Goal: Task Accomplishment & Management: Manage account settings

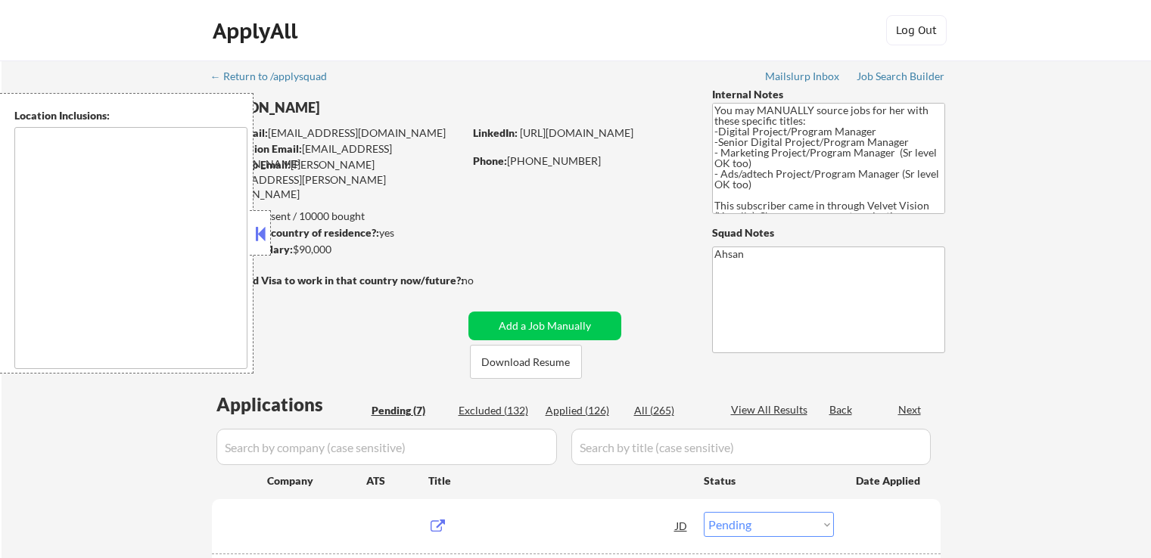
select select ""pending""
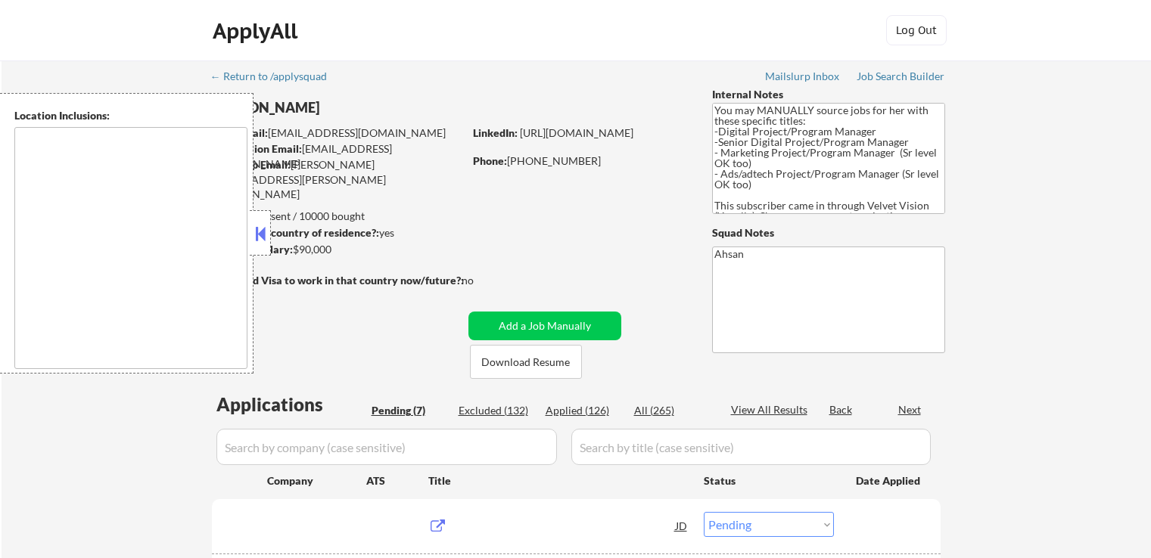
select select ""pending""
type textarea "[GEOGRAPHIC_DATA], [GEOGRAPHIC_DATA] [GEOGRAPHIC_DATA], [GEOGRAPHIC_DATA] [GEOG…"
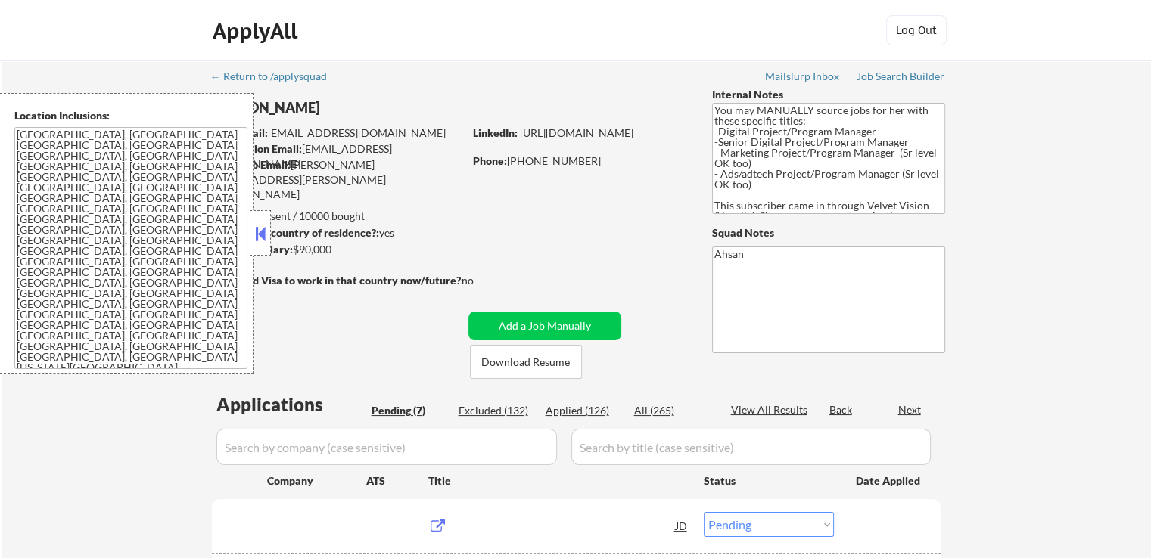
click at [260, 233] on button at bounding box center [260, 233] width 17 height 23
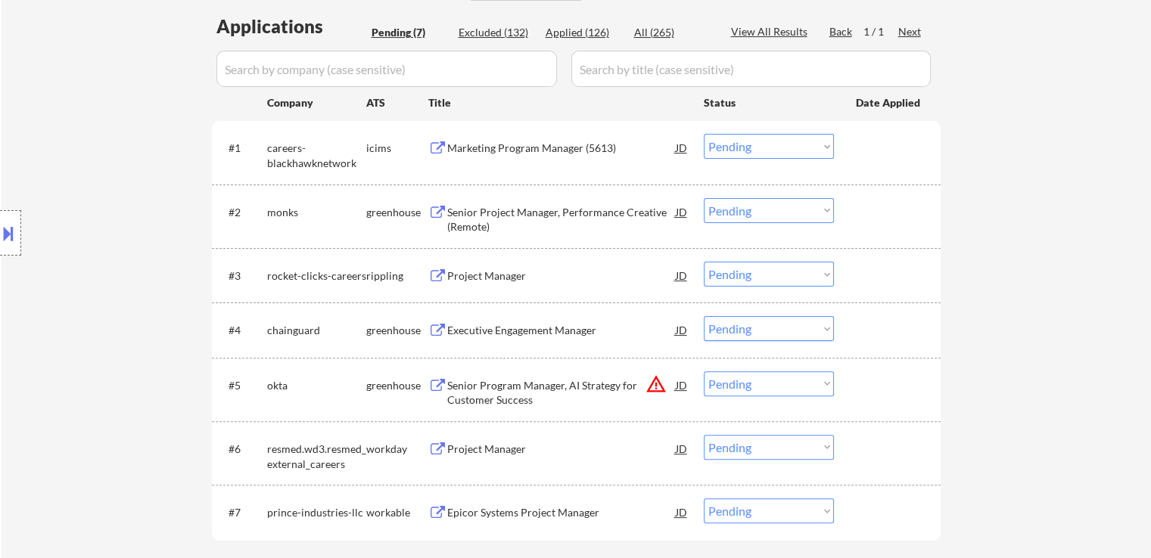
scroll to position [378, 0]
click at [467, 213] on div "Senior Project Manager, Performance Creative (Remote)" at bounding box center [561, 220] width 229 height 30
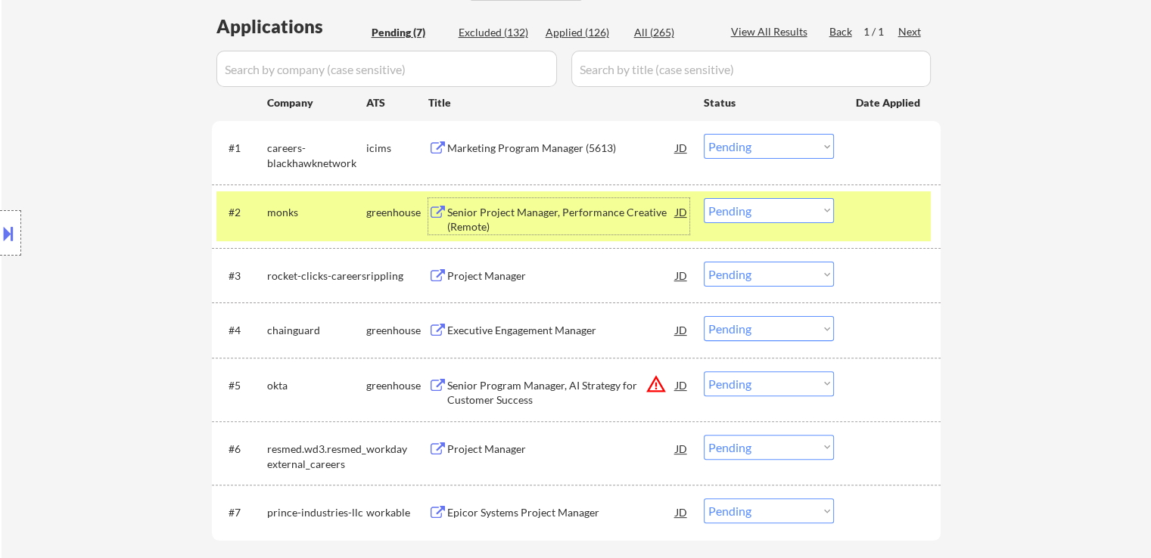
click at [475, 335] on div "Executive Engagement Manager" at bounding box center [561, 330] width 229 height 15
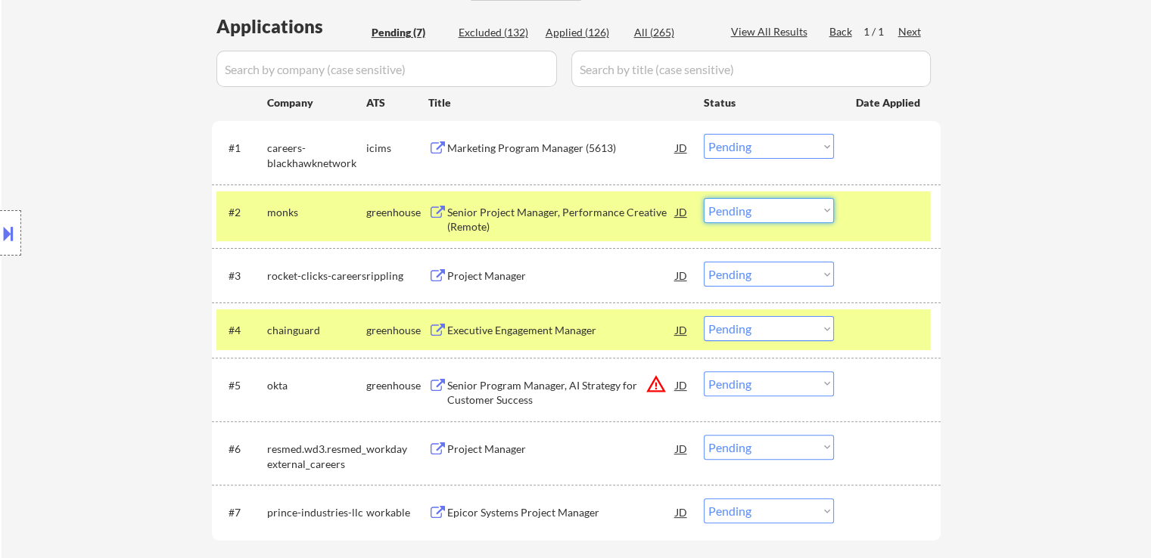
drag, startPoint x: 763, startPoint y: 207, endPoint x: 778, endPoint y: 220, distance: 20.4
click at [769, 210] on select "Choose an option... Pending Applied Excluded (Questions) Excluded (Expired) Exc…" at bounding box center [769, 210] width 130 height 25
click at [704, 198] on select "Choose an option... Pending Applied Excluded (Questions) Excluded (Expired) Exc…" at bounding box center [769, 210] width 130 height 25
select select ""pending""
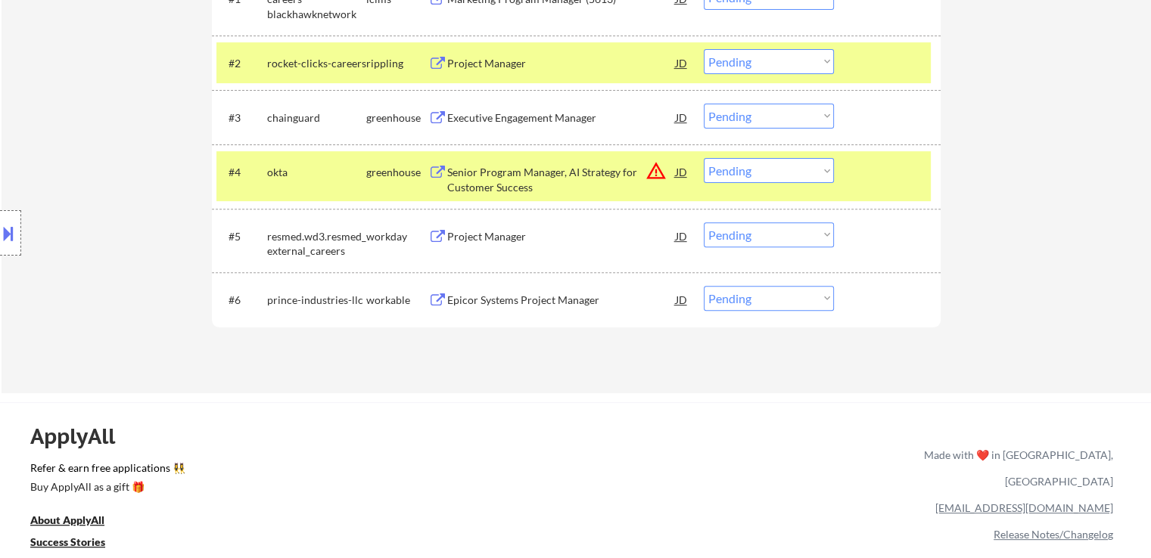
scroll to position [530, 0]
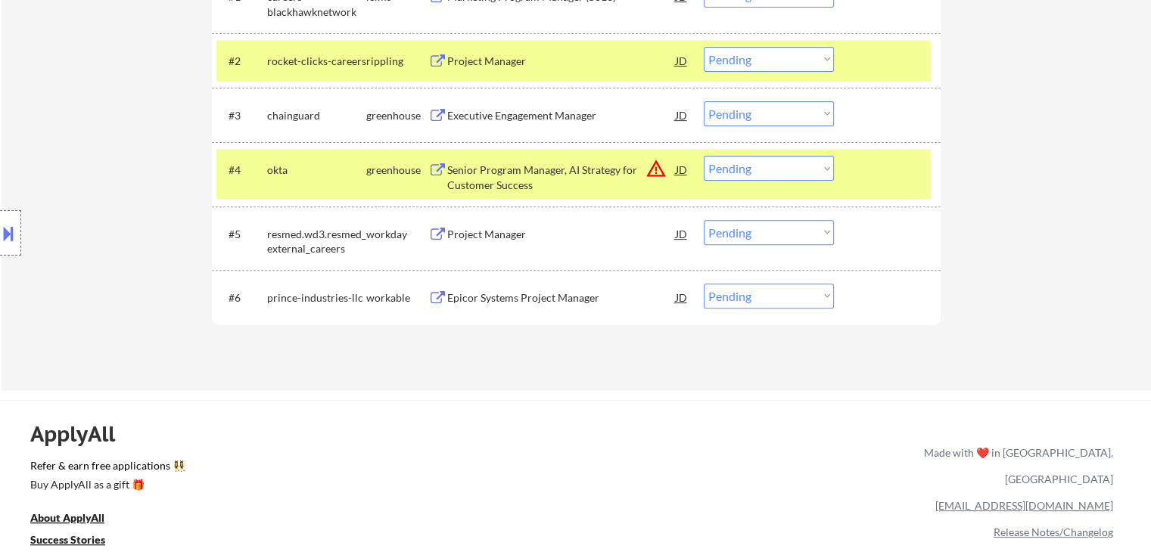
click at [745, 104] on select "Choose an option... Pending Applied Excluded (Questions) Excluded (Expired) Exc…" at bounding box center [769, 113] width 130 height 25
click at [704, 101] on select "Choose an option... Pending Applied Excluded (Questions) Excluded (Expired) Exc…" at bounding box center [769, 113] width 130 height 25
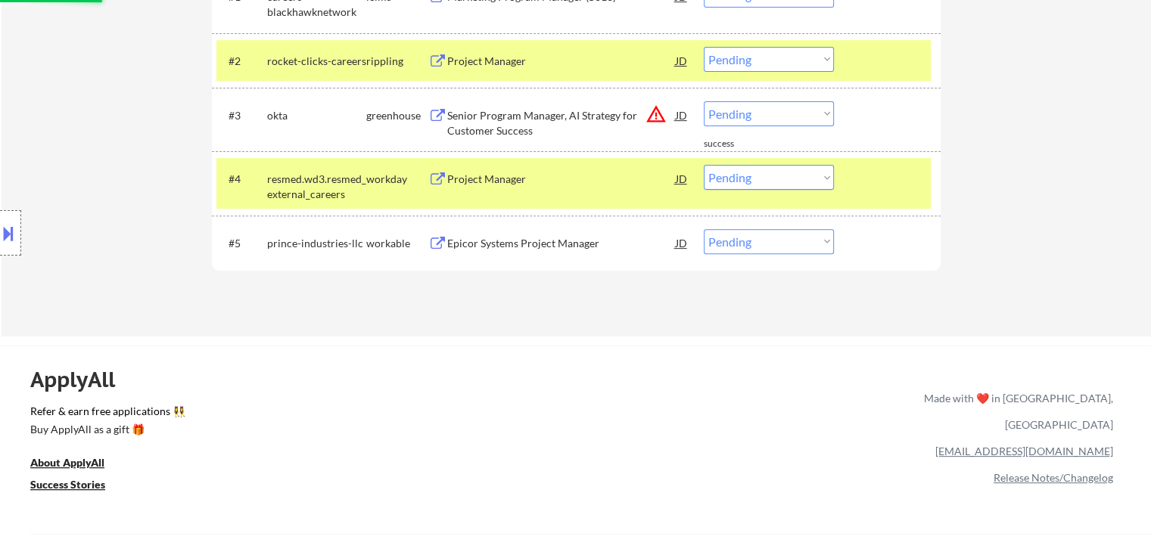
click at [536, 123] on div "Senior Program Manager, AI Strategy for Customer Success" at bounding box center [561, 123] width 229 height 30
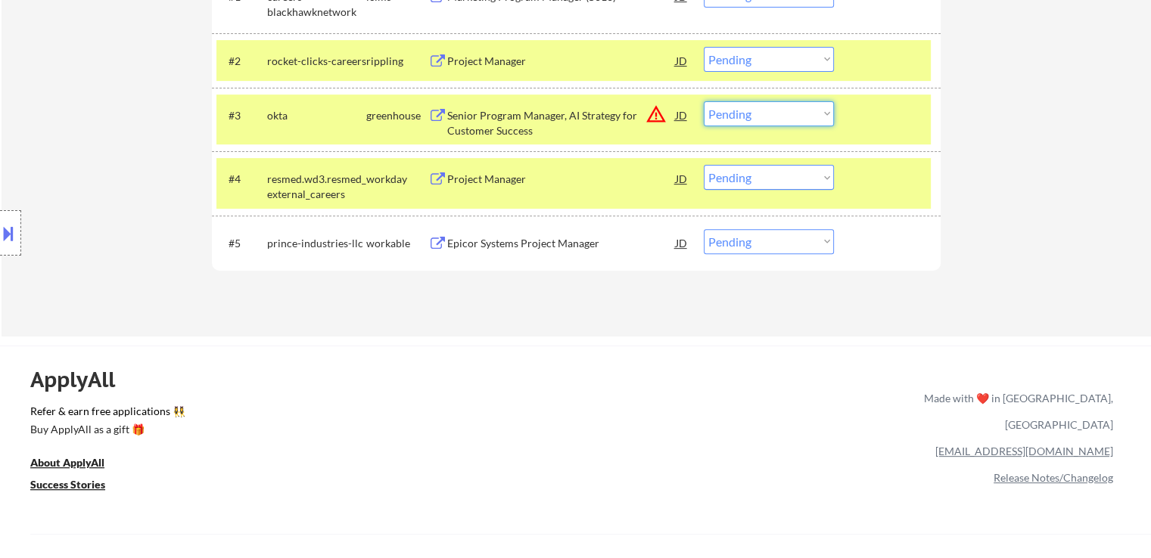
click at [755, 110] on select "Choose an option... Pending Applied Excluded (Questions) Excluded (Expired) Exc…" at bounding box center [769, 113] width 130 height 25
click at [704, 101] on select "Choose an option... Pending Applied Excluded (Questions) Excluded (Expired) Exc…" at bounding box center [769, 113] width 130 height 25
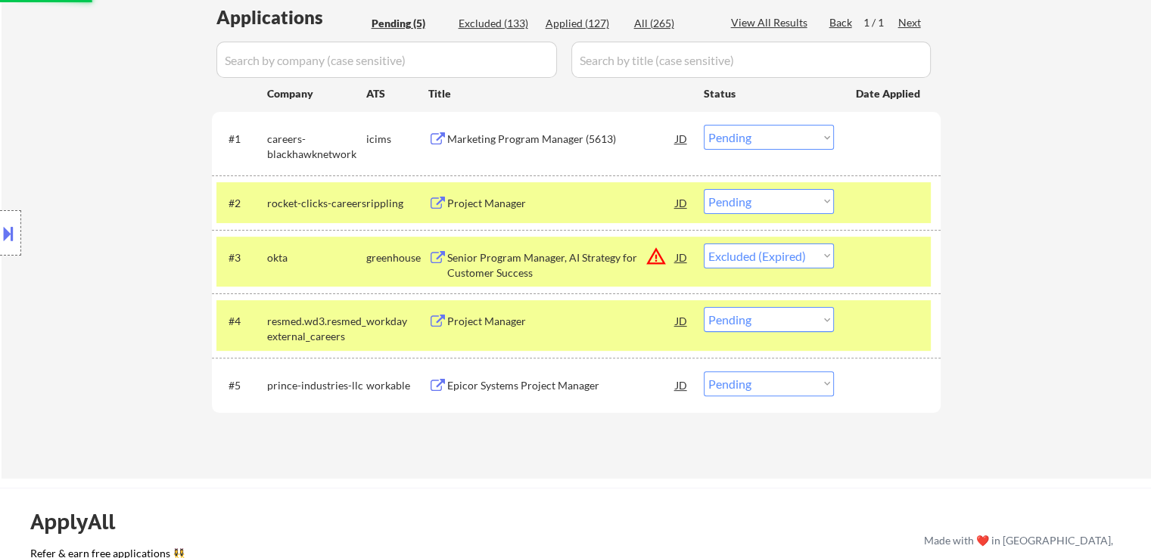
scroll to position [378, 0]
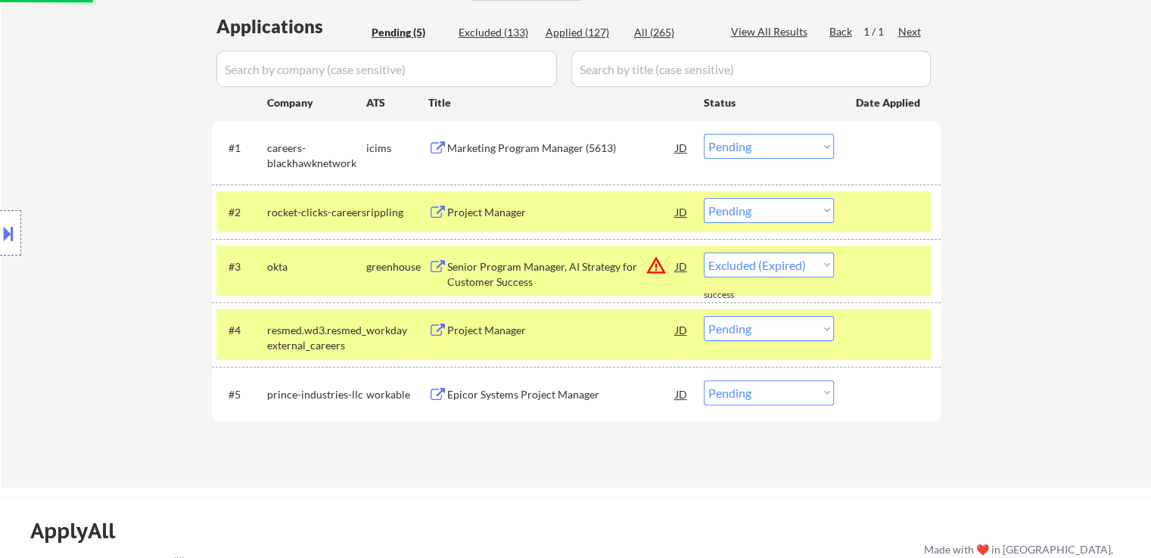
click at [493, 216] on div "Project Manager" at bounding box center [561, 212] width 229 height 15
select select ""pending""
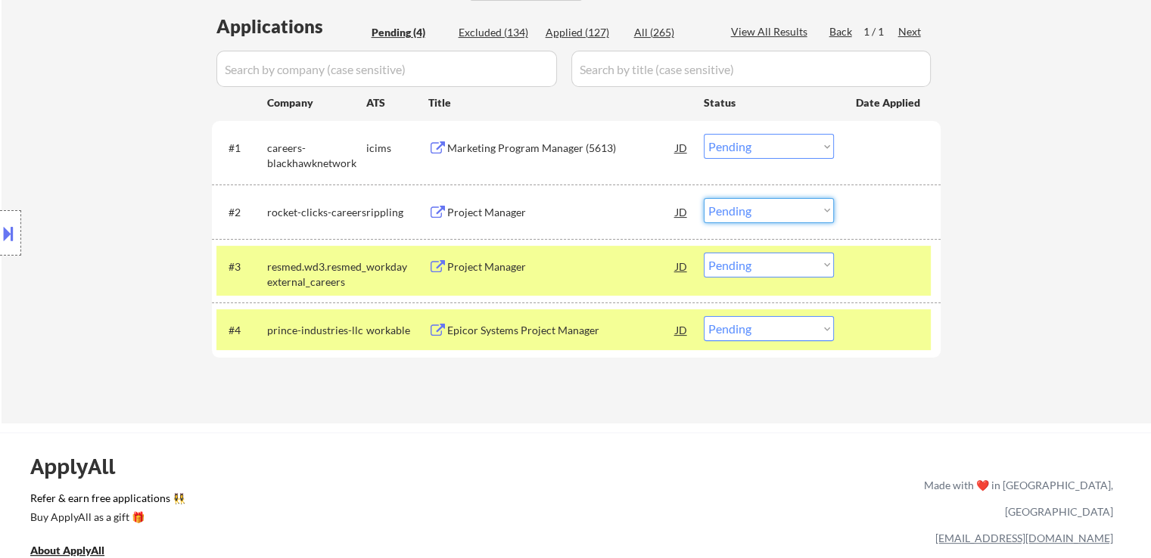
click at [759, 210] on select "Choose an option... Pending Applied Excluded (Questions) Excluded (Expired) Exc…" at bounding box center [769, 210] width 130 height 25
click at [704, 198] on select "Choose an option... Pending Applied Excluded (Questions) Excluded (Expired) Exc…" at bounding box center [769, 210] width 130 height 25
select select ""pending""
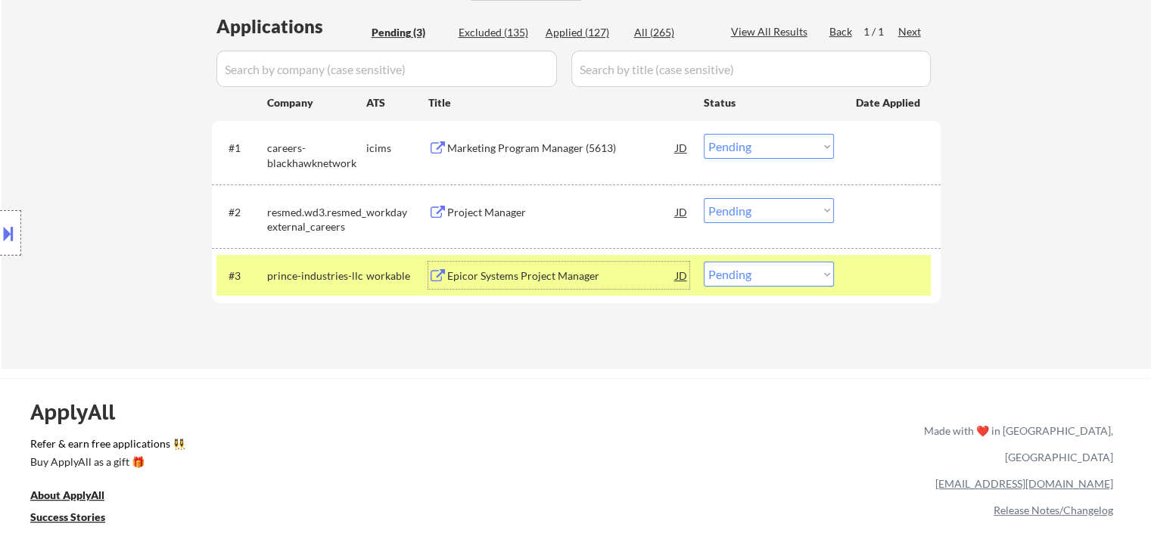
click at [505, 278] on div "Epicor Systems Project Manager" at bounding box center [561, 276] width 229 height 15
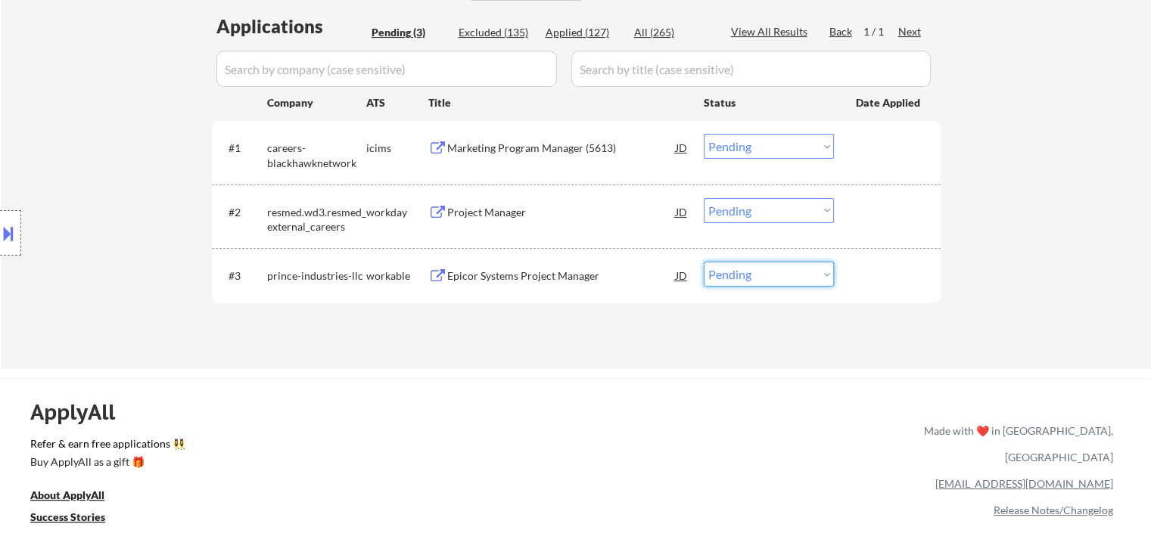
drag, startPoint x: 760, startPoint y: 268, endPoint x: 769, endPoint y: 285, distance: 19.6
click at [760, 268] on select "Choose an option... Pending Applied Excluded (Questions) Excluded (Expired) Exc…" at bounding box center [769, 274] width 130 height 25
select select ""excluded__expired_""
click at [704, 262] on select "Choose an option... Pending Applied Excluded (Questions) Excluded (Expired) Exc…" at bounding box center [769, 274] width 130 height 25
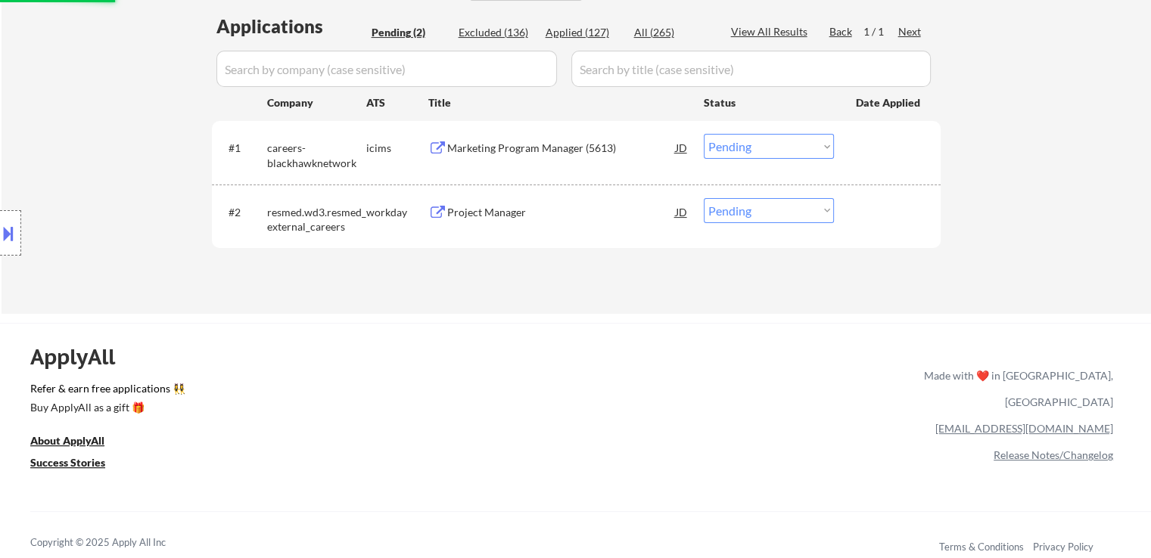
click at [511, 151] on div "Marketing Program Manager (5613)" at bounding box center [561, 148] width 229 height 15
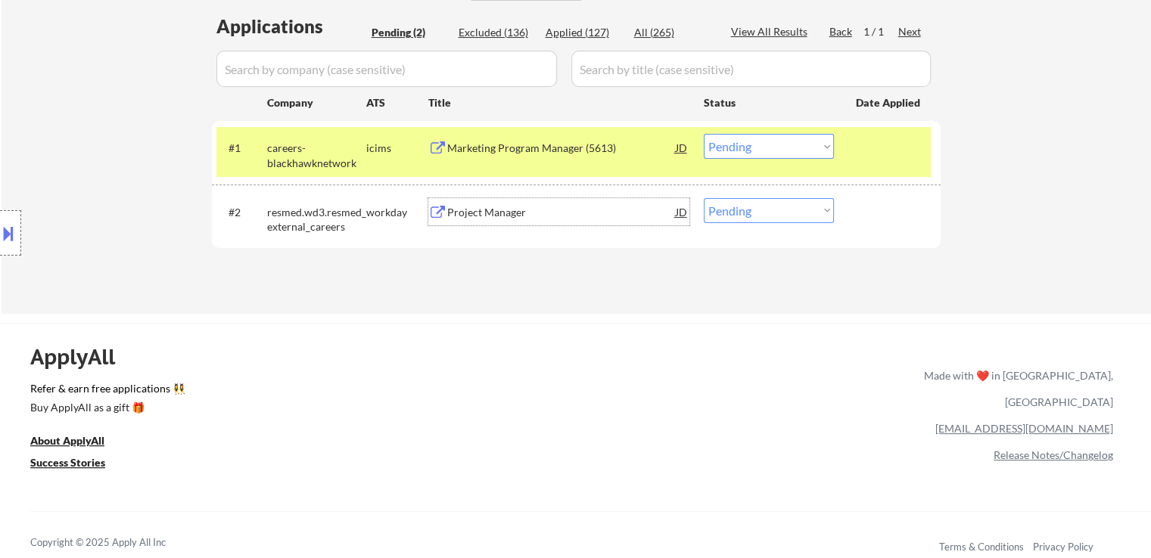
click at [518, 201] on div "Project Manager" at bounding box center [561, 211] width 229 height 27
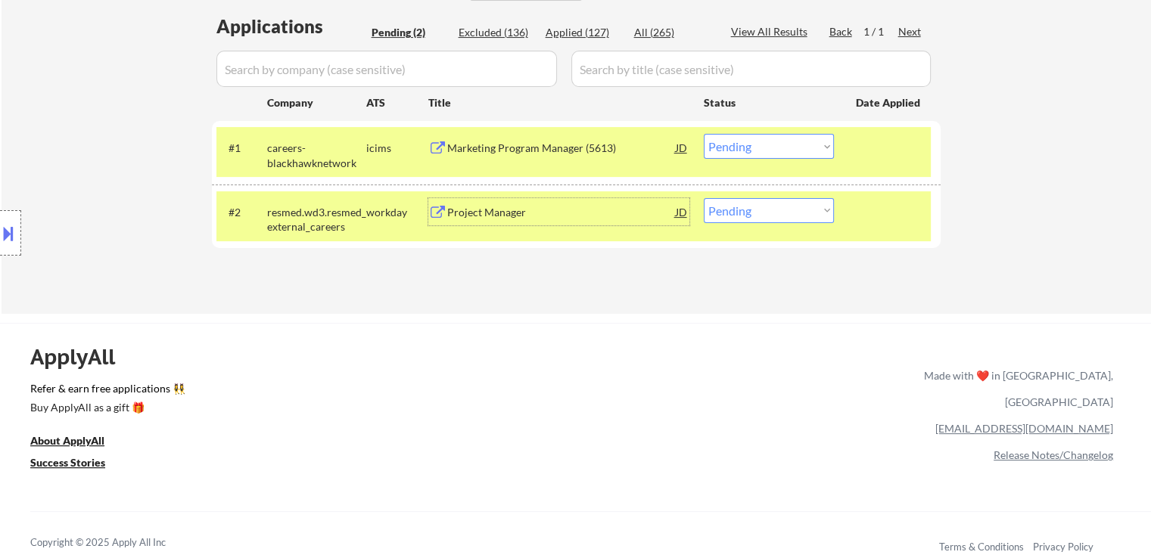
drag, startPoint x: 766, startPoint y: 146, endPoint x: 771, endPoint y: 158, distance: 12.9
click at [769, 145] on select "Choose an option... Pending Applied Excluded (Questions) Excluded (Expired) Exc…" at bounding box center [769, 146] width 130 height 25
click at [704, 134] on select "Choose an option... Pending Applied Excluded (Questions) Excluded (Expired) Exc…" at bounding box center [769, 146] width 130 height 25
select select ""pending""
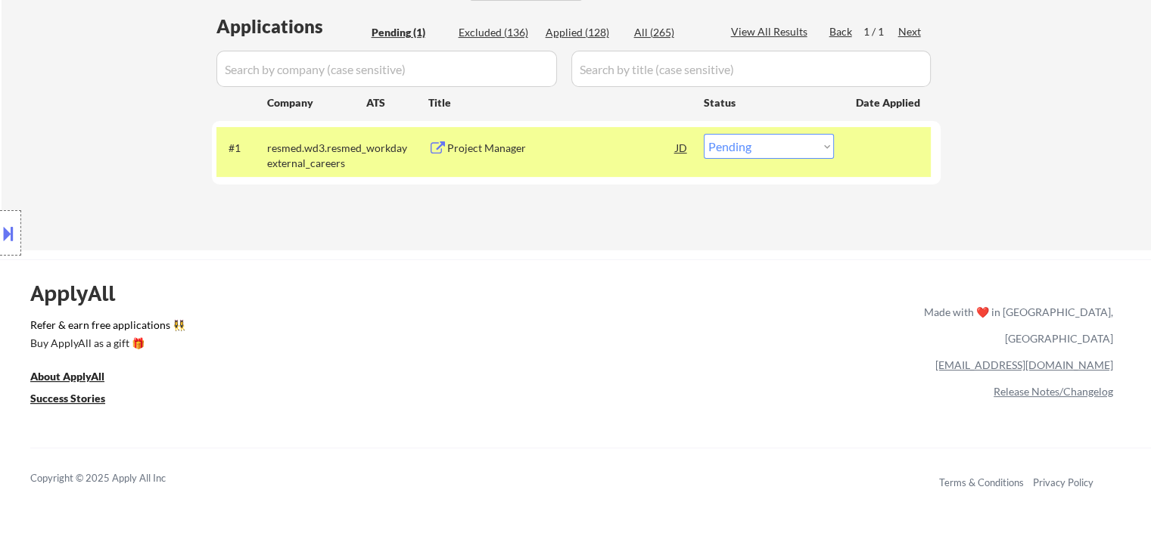
click at [617, 156] on div "Project Manager" at bounding box center [561, 147] width 229 height 27
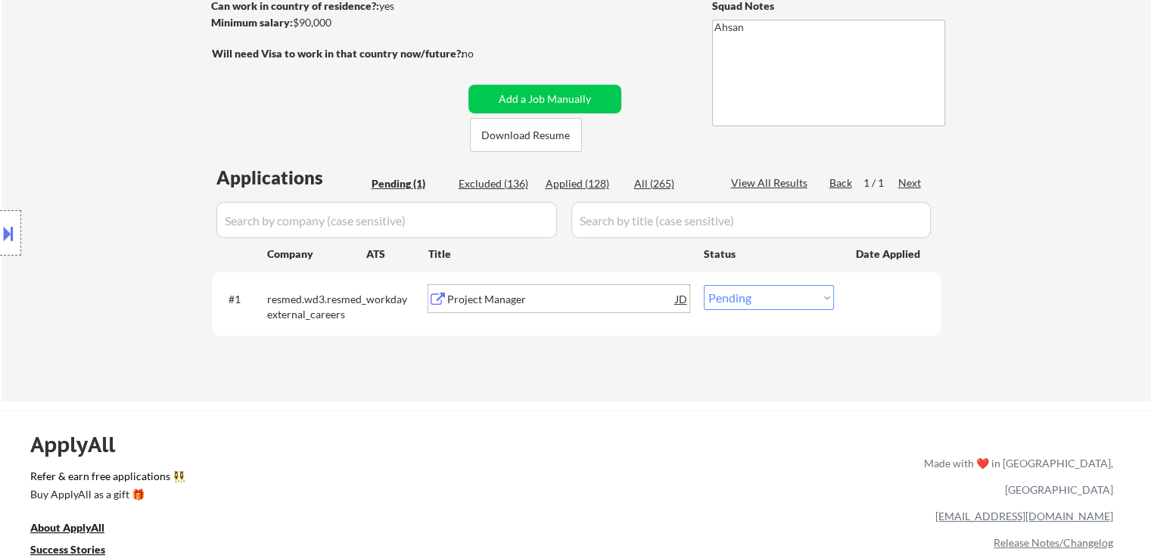
scroll to position [227, 0]
